Goal: Information Seeking & Learning: Learn about a topic

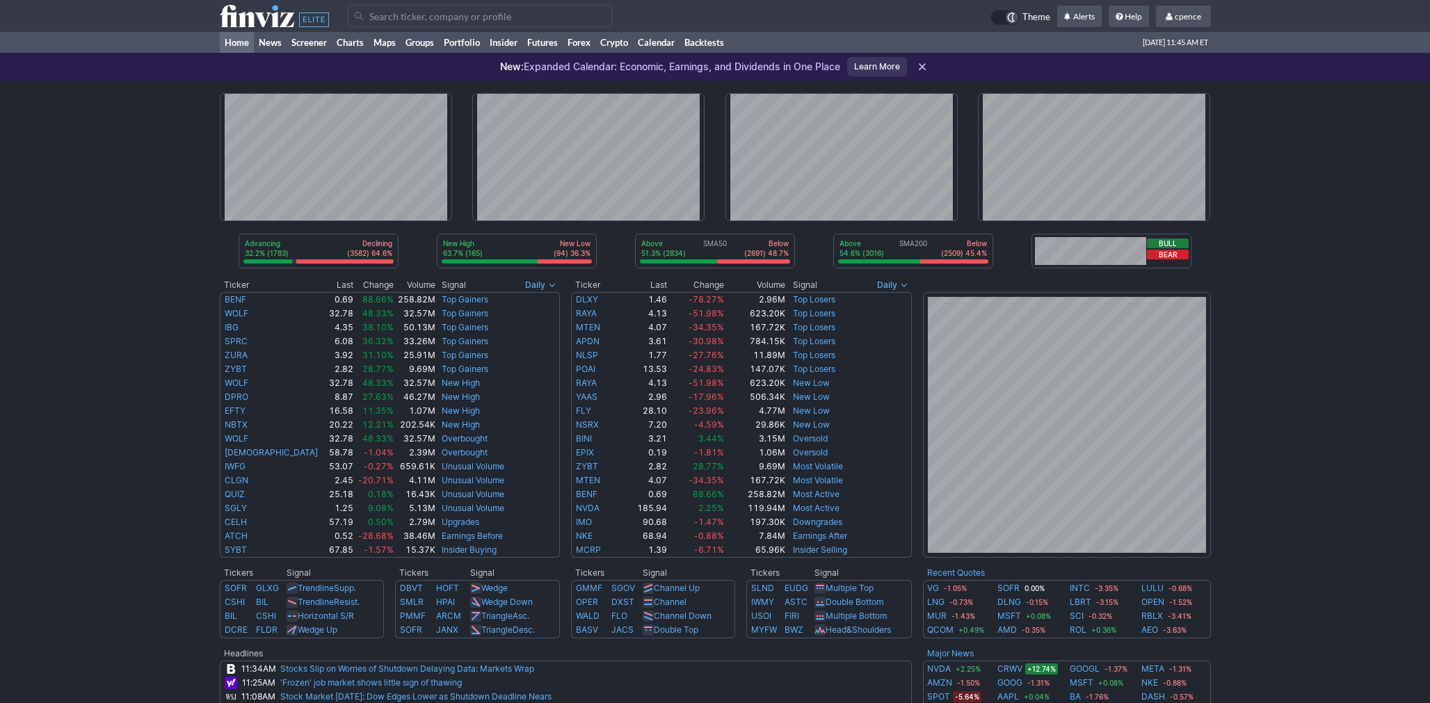
scroll to position [467, 0]
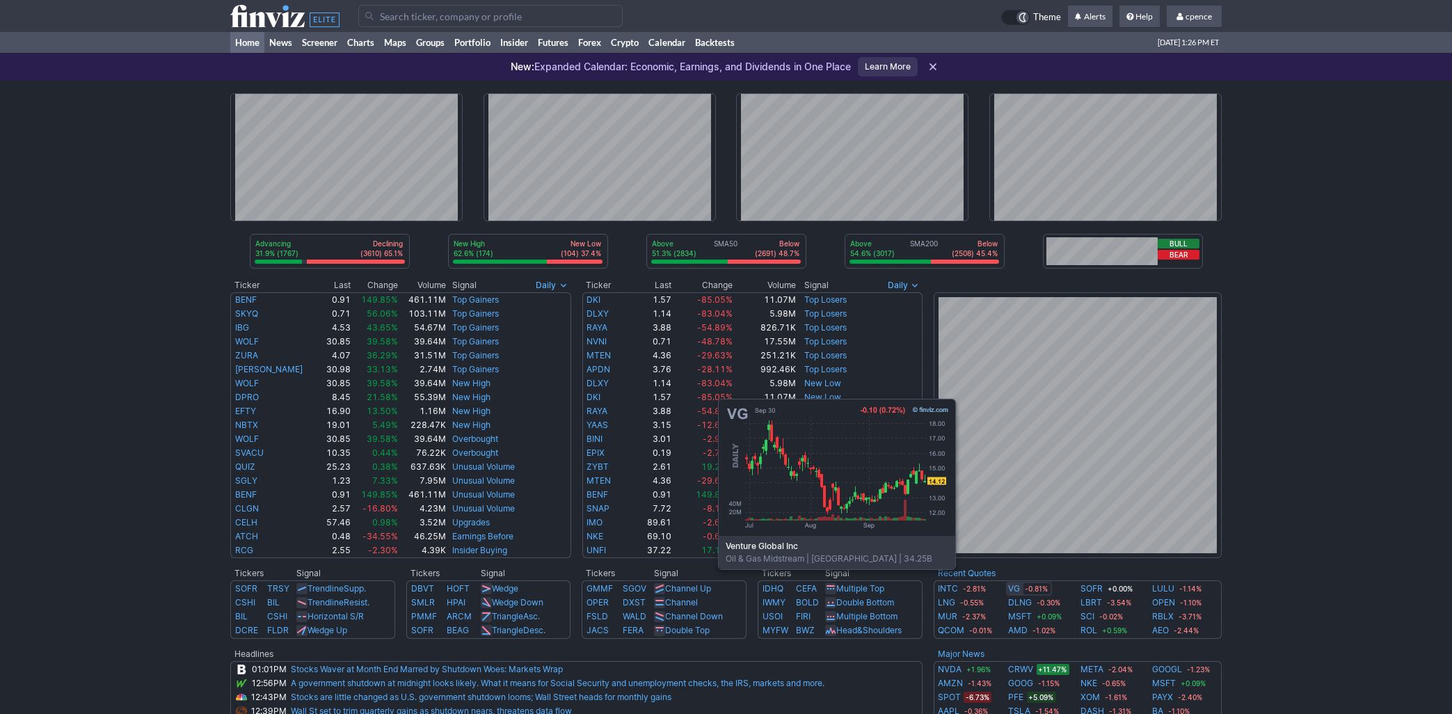
click at [1016, 590] on link "VG" at bounding box center [1015, 589] width 12 height 14
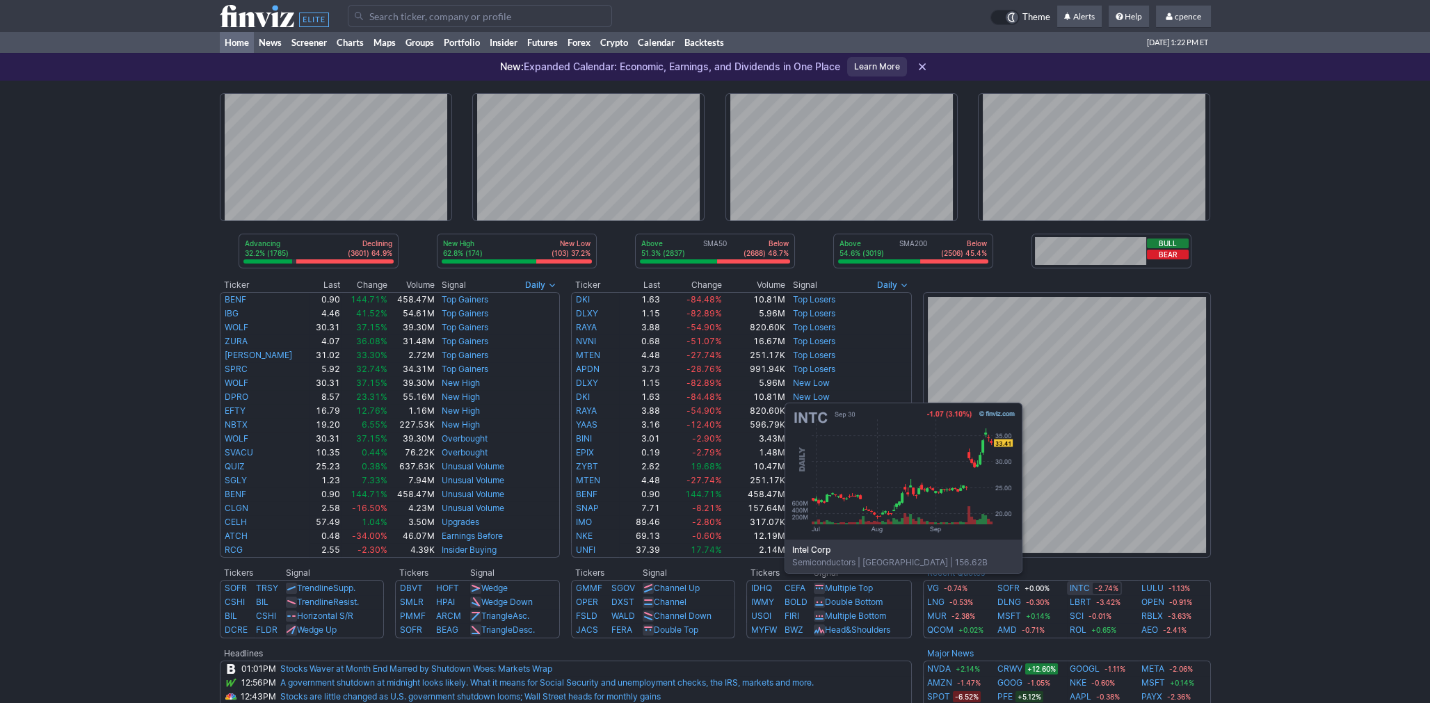
click at [1076, 591] on link "INTC" at bounding box center [1080, 589] width 20 height 14
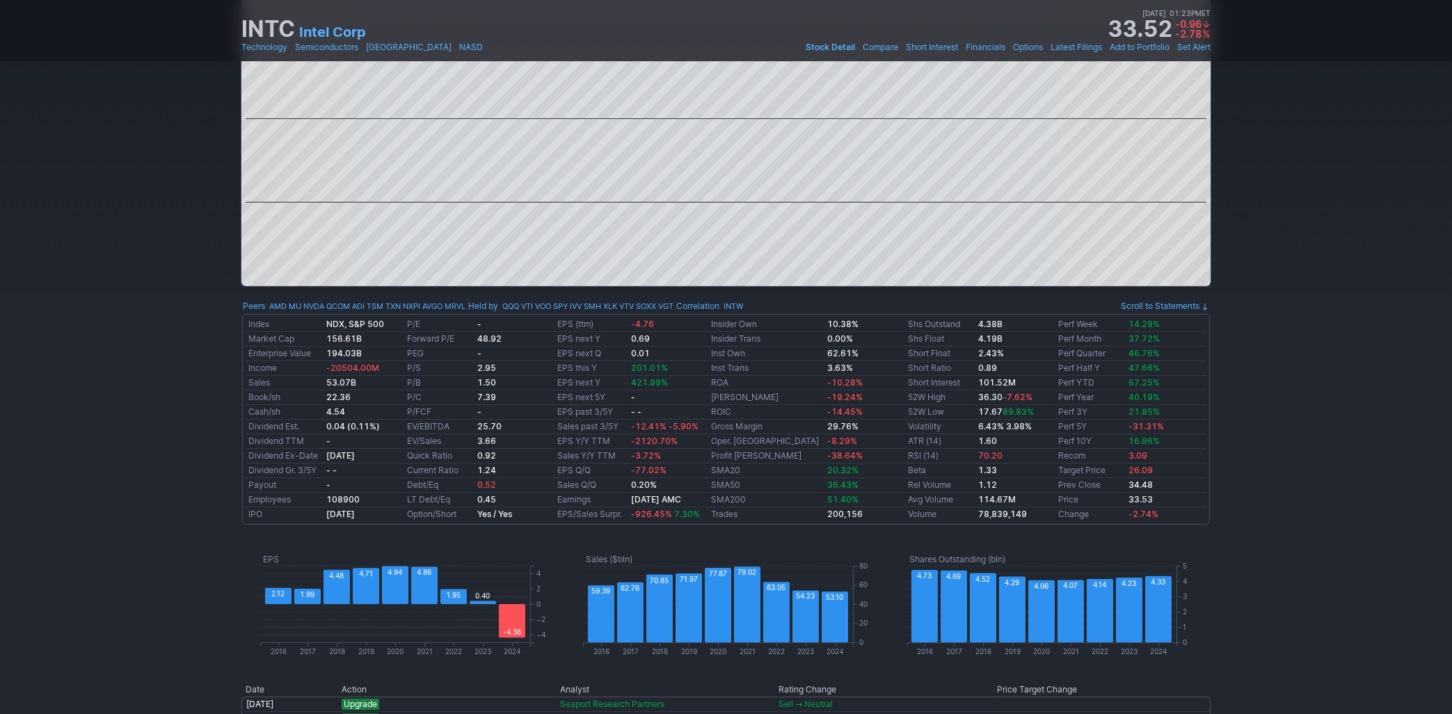
scroll to position [472, 0]
